Goal: Task Accomplishment & Management: Complete application form

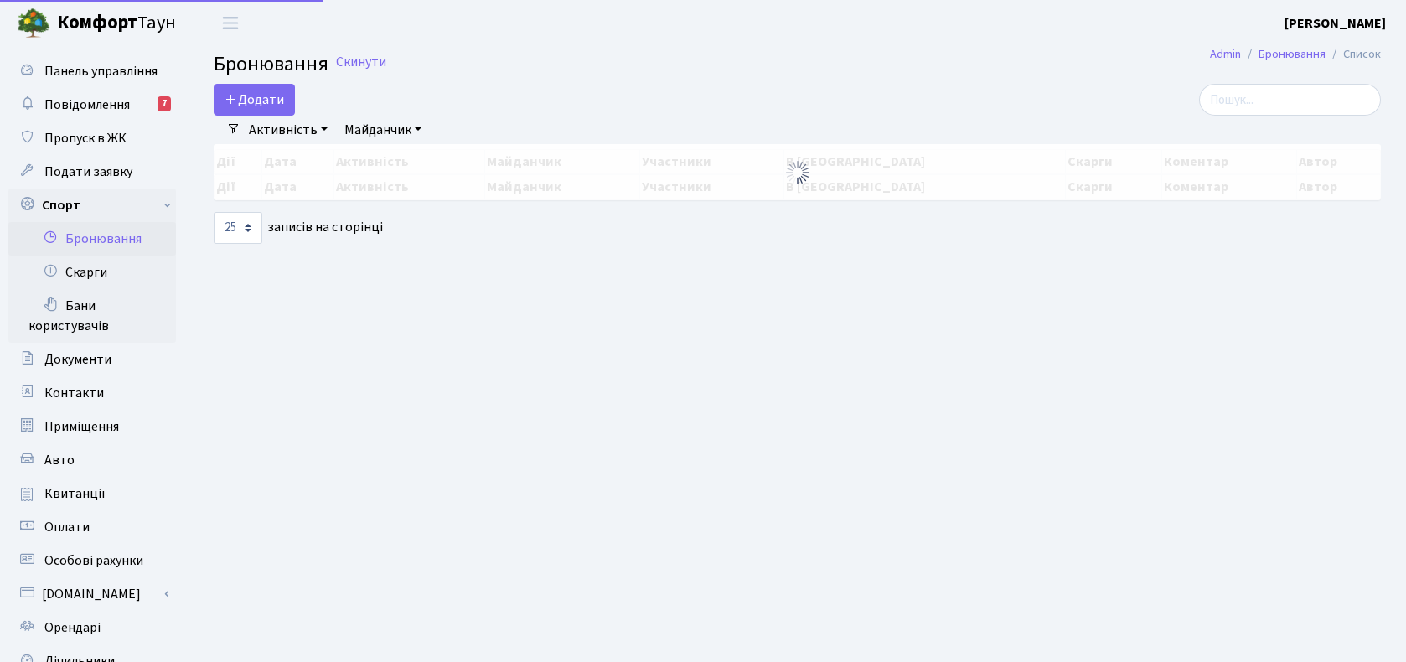
select select "25"
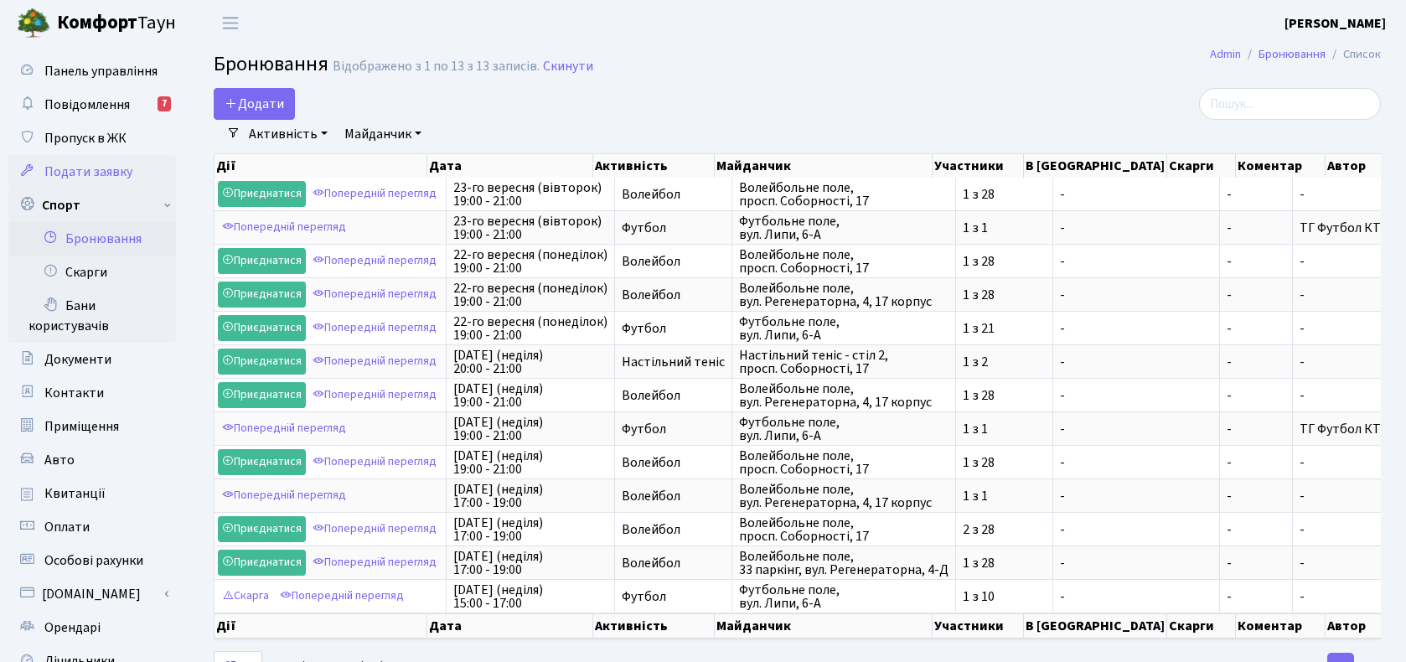
click at [96, 167] on span "Подати заявку" at bounding box center [88, 172] width 88 height 18
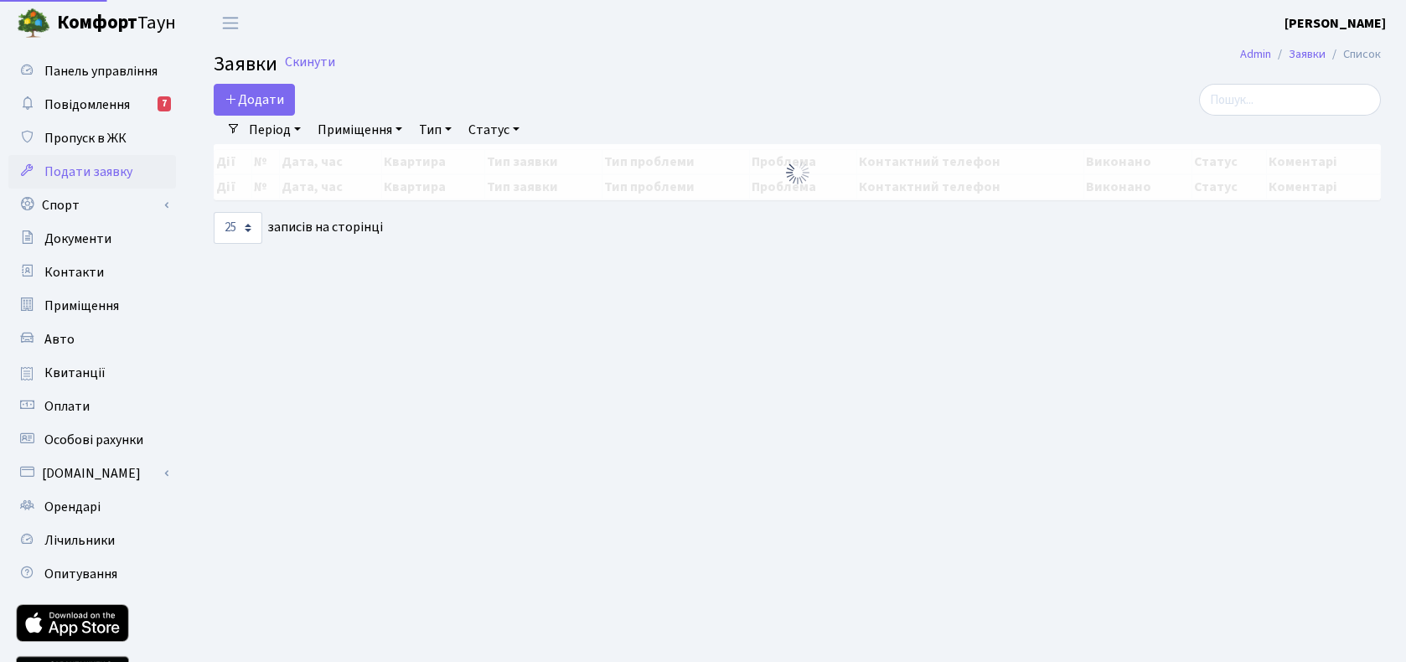
select select "25"
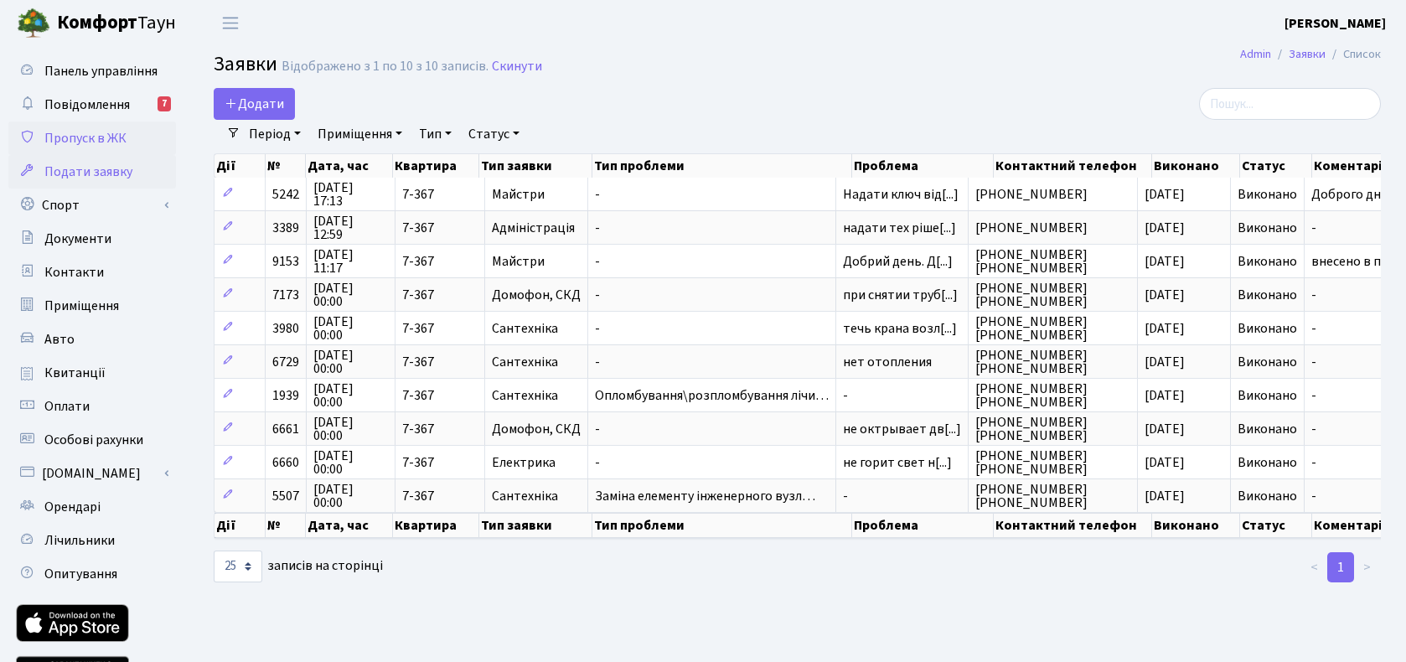
click at [92, 133] on span "Пропуск в ЖК" at bounding box center [85, 138] width 82 height 18
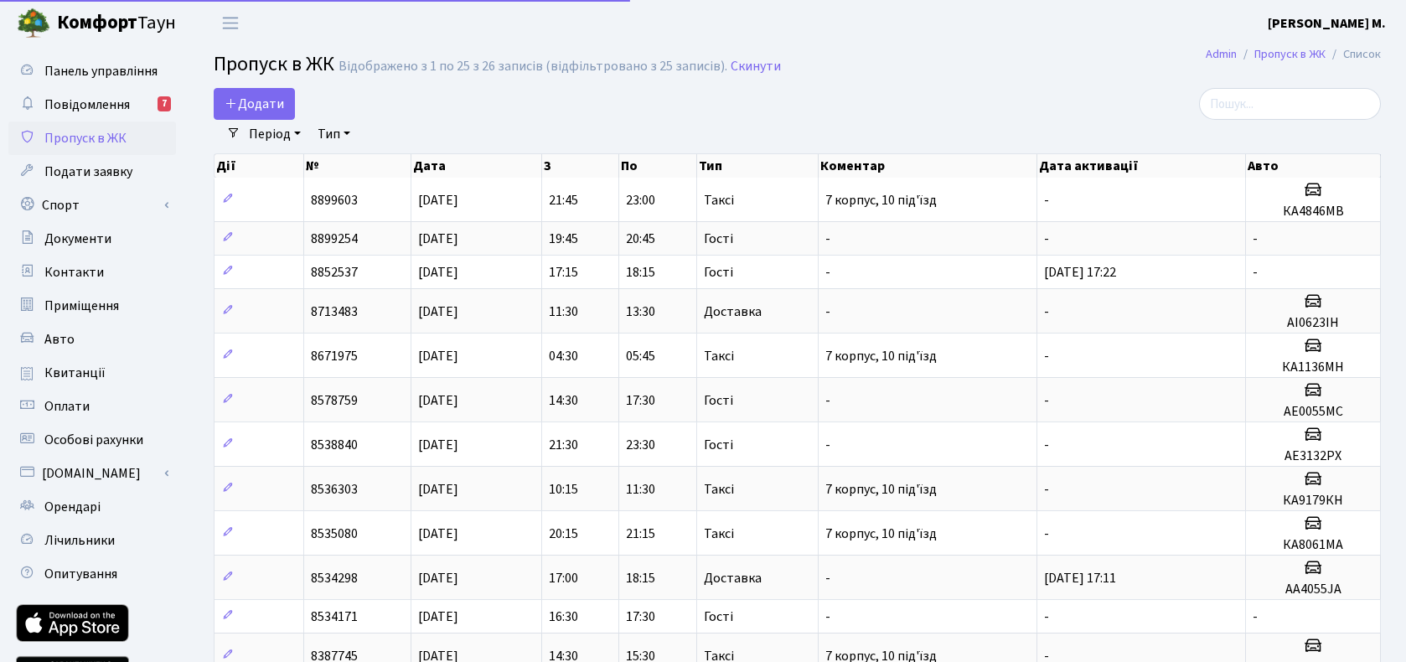
select select "25"
click at [241, 106] on span "Додати" at bounding box center [255, 104] width 60 height 18
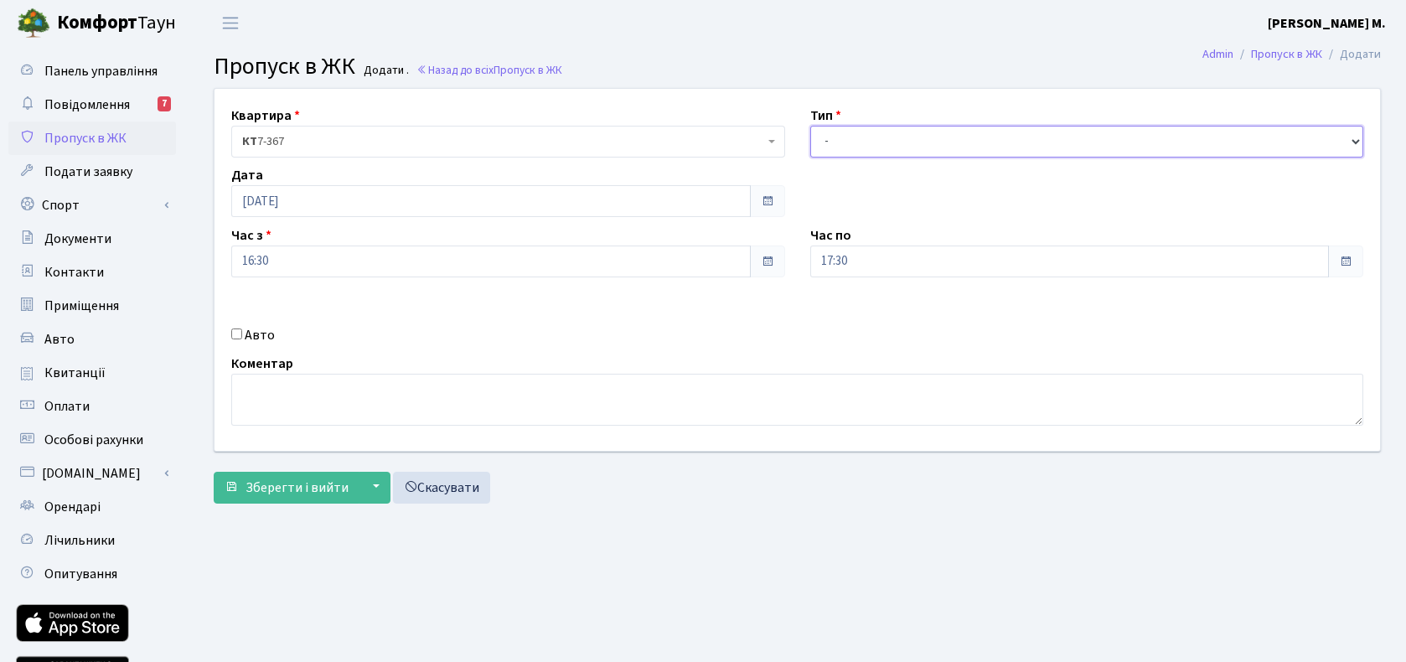
click at [890, 145] on select "- Доставка Таксі Гості Сервіс" at bounding box center [1088, 142] width 554 height 32
select select "2"
click at [811, 126] on select "- Доставка Таксі Гості Сервіс" at bounding box center [1088, 142] width 554 height 32
click at [251, 336] on label "Авто" at bounding box center [260, 335] width 30 height 20
click at [242, 336] on input "Авто" at bounding box center [236, 334] width 11 height 11
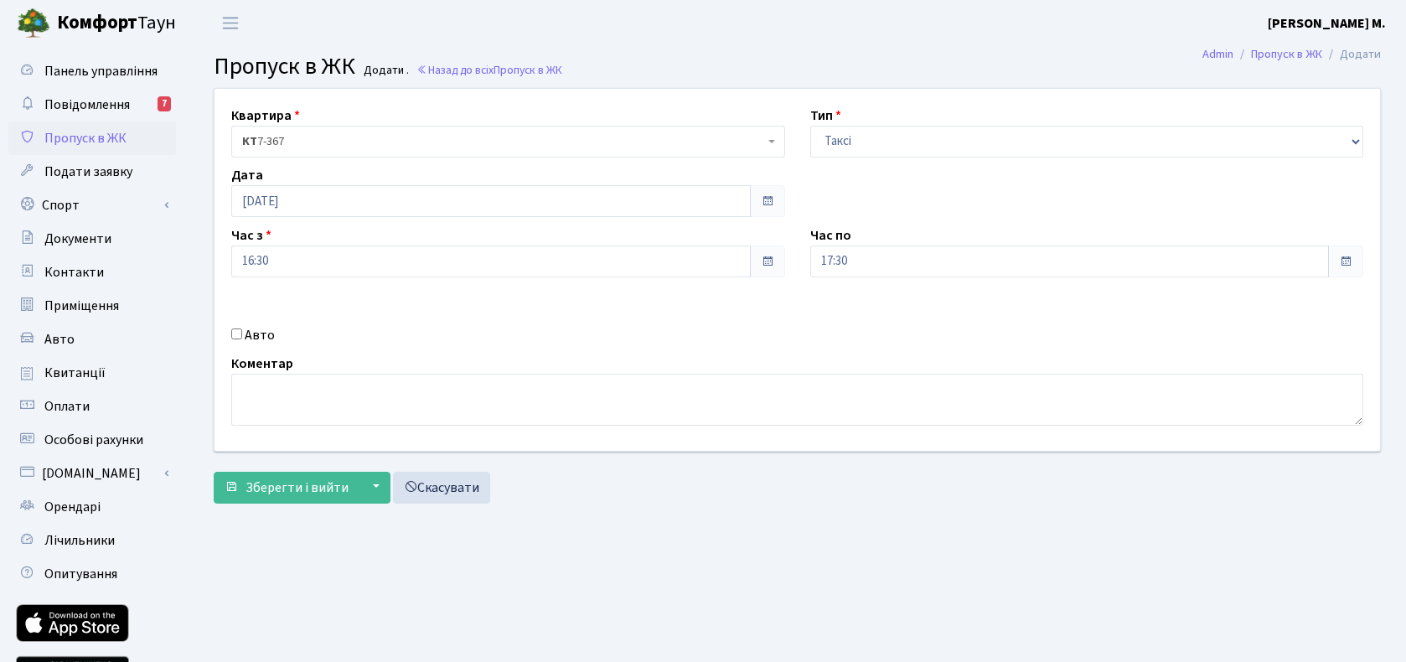
checkbox input "true"
type input "F"
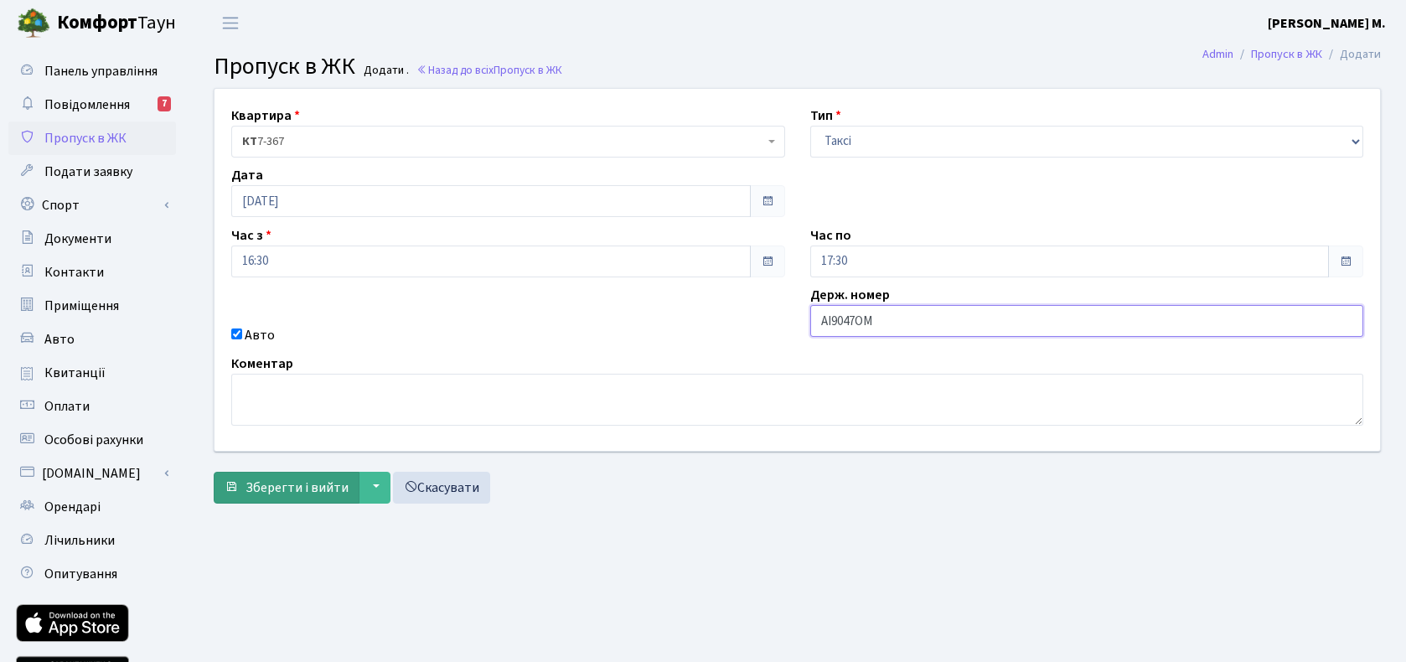
type input "АІ9047ОМ"
click at [302, 480] on span "Зберегти і вийти" at bounding box center [297, 488] width 103 height 18
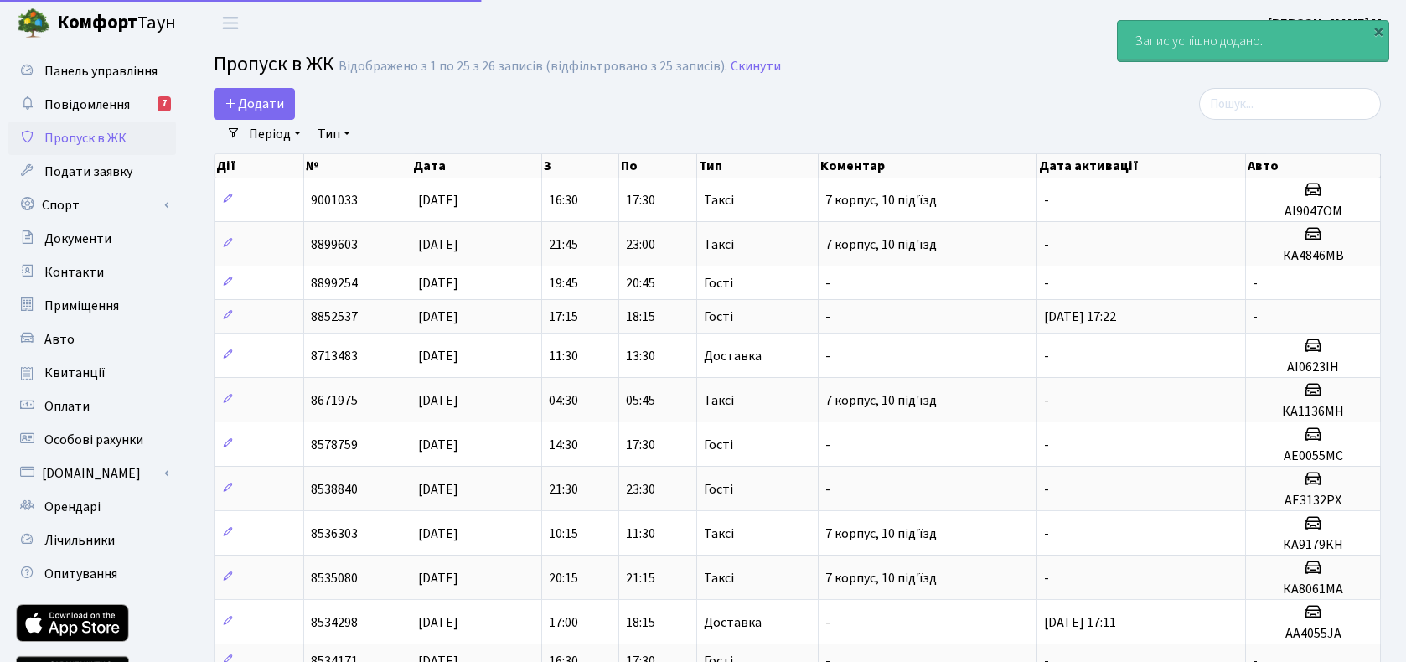
select select "25"
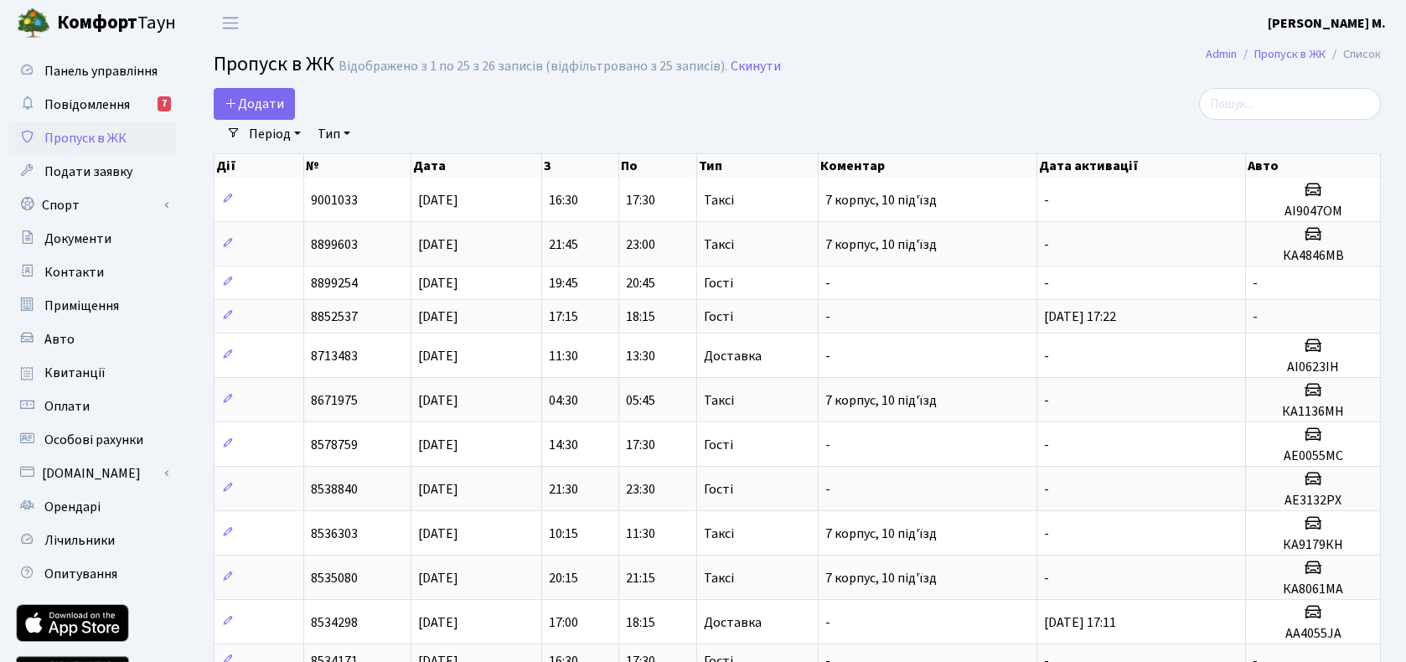
click at [1070, 78] on h2 "Пропуск в ЖК Відображено з 1 по 25 з 26 записів (відфільтровано з 25 записів). …" at bounding box center [798, 67] width 1168 height 28
